Goal: Information Seeking & Learning: Learn about a topic

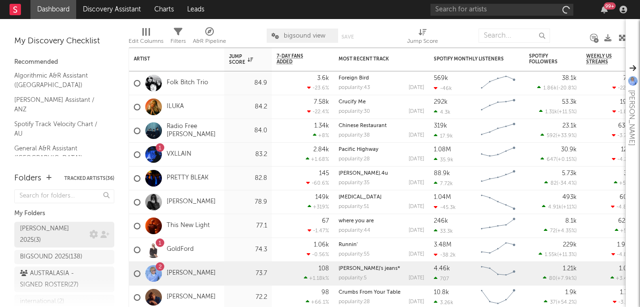
scroll to position [58, 0]
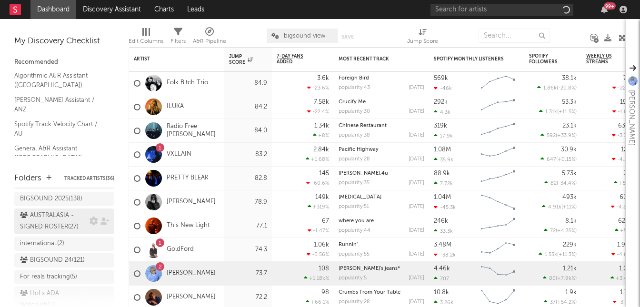
click at [55, 210] on div "AUSTRALASIA - SIGNED ROSTER ( 27 )" at bounding box center [53, 221] width 67 height 23
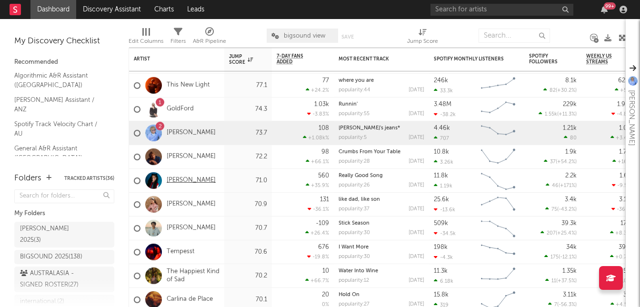
click at [170, 180] on link "[PERSON_NAME]" at bounding box center [191, 181] width 49 height 8
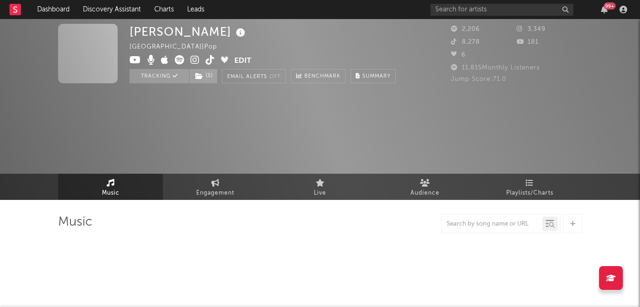
select select "6m"
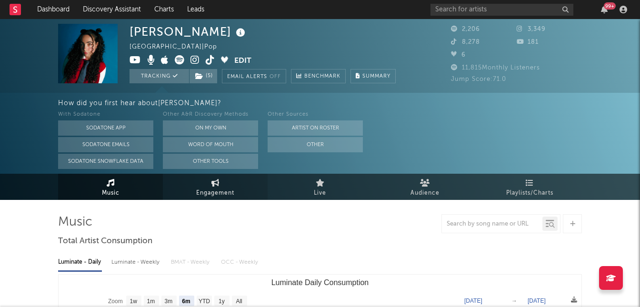
click at [197, 190] on span "Engagement" at bounding box center [215, 193] width 38 height 11
select select "1w"
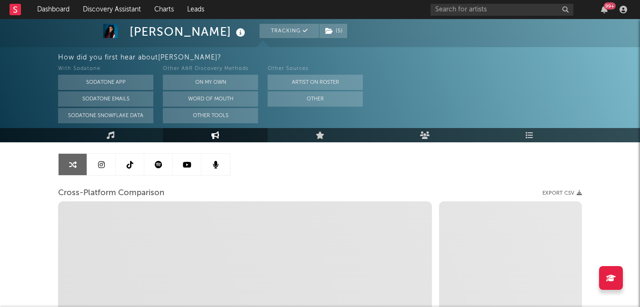
scroll to position [80, 0]
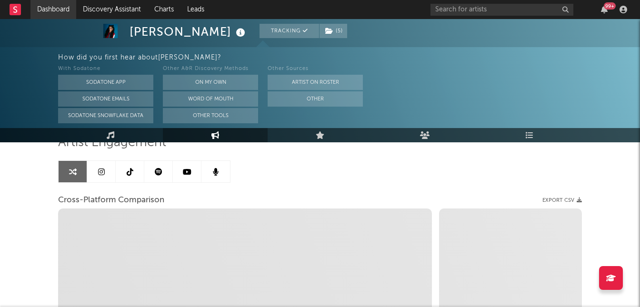
click at [54, 12] on link "Dashboard" at bounding box center [53, 9] width 46 height 19
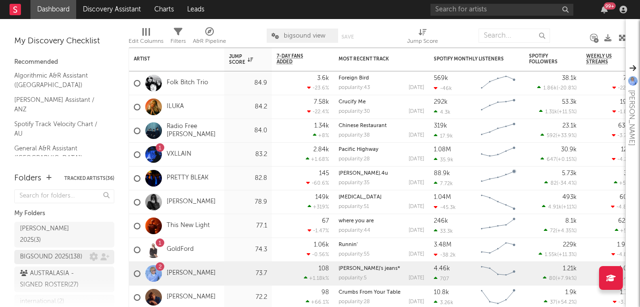
click at [61, 251] on div "BIGSOUND 2025 ( 138 )" at bounding box center [51, 256] width 62 height 11
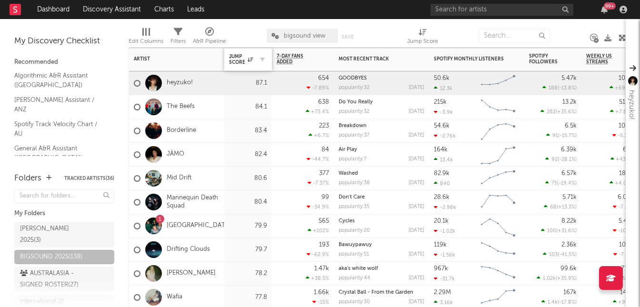
click at [233, 52] on div "Jump Score" at bounding box center [248, 60] width 38 height 20
click at [237, 60] on div "Jump Score" at bounding box center [241, 59] width 24 height 11
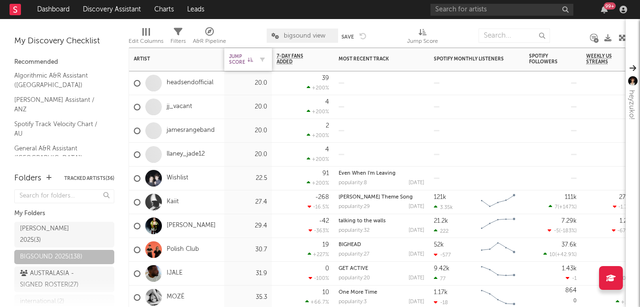
click at [237, 60] on div "Jump Score" at bounding box center [241, 59] width 24 height 11
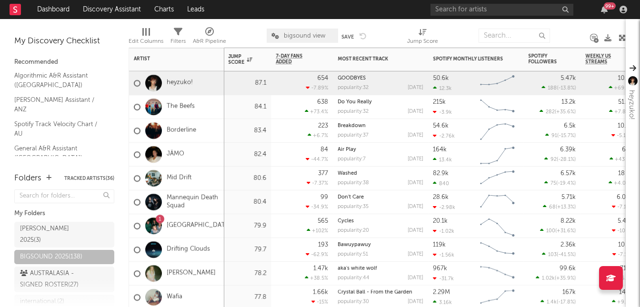
click at [258, 110] on div "84.1" at bounding box center [247, 106] width 38 height 11
